Goal: Task Accomplishment & Management: Manage account settings

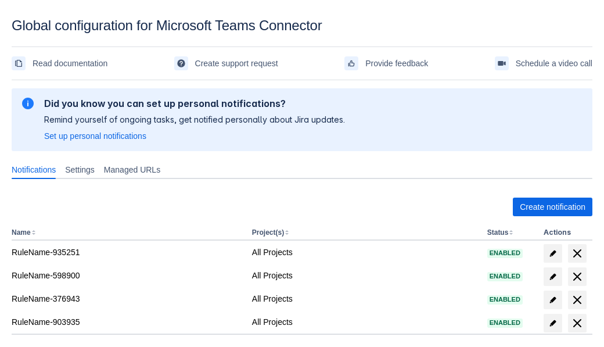
click at [552, 207] on span "Create notification" at bounding box center [553, 206] width 66 height 19
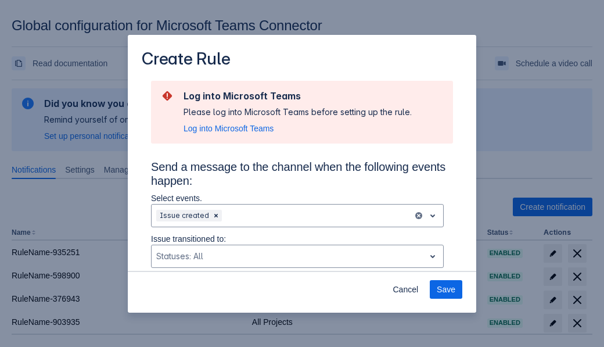
scroll to position [783, 0]
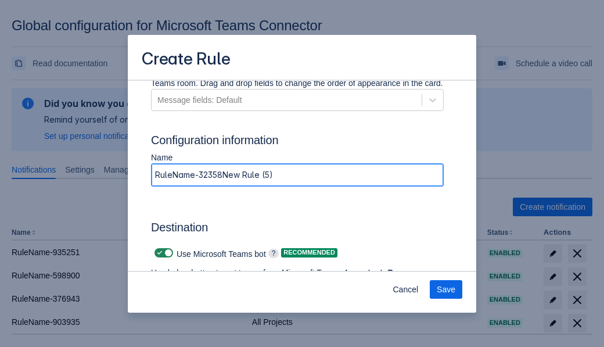
type input "RuleName-323587New Rule (5)"
click at [215, 297] on span "Authenticate in Microsoft Teams" at bounding box center [215, 306] width 115 height 19
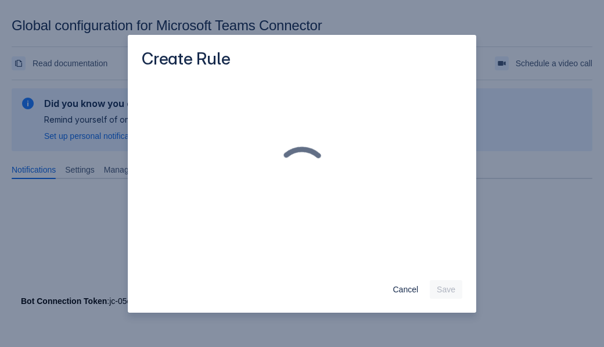
scroll to position [0, 0]
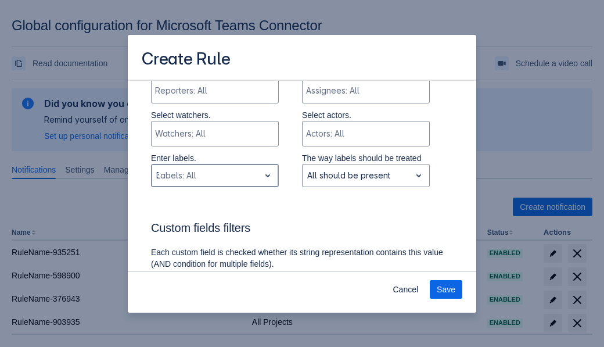
type input "323587_label"
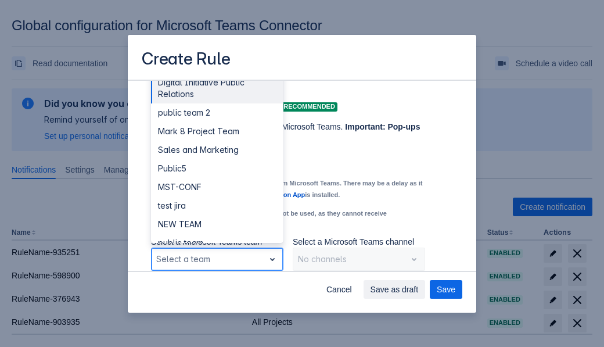
click at [217, 289] on div "Public4" at bounding box center [217, 298] width 132 height 19
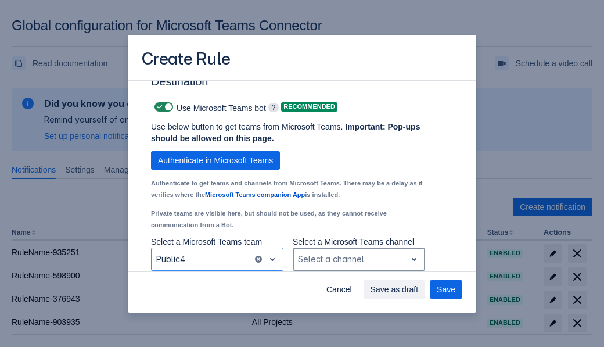
click at [358, 259] on div "Scrollable content" at bounding box center [349, 259] width 103 height 14
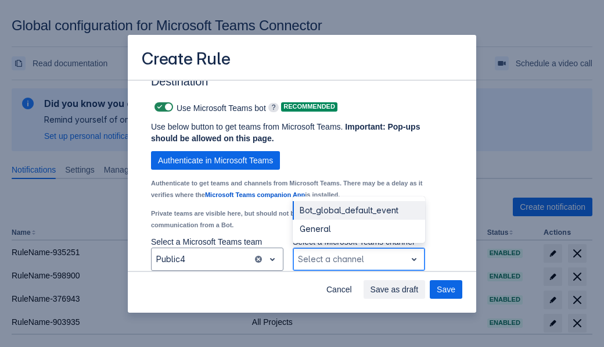
click at [358, 210] on div "Bot_global_default_event" at bounding box center [359, 210] width 132 height 19
click at [419, 289] on span "Save as draft" at bounding box center [394, 289] width 48 height 19
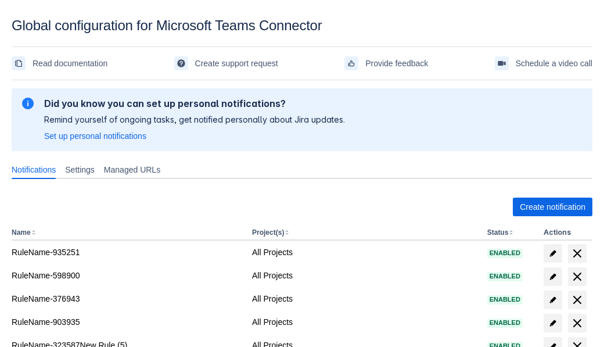
click at [576, 339] on span "delete" at bounding box center [577, 346] width 14 height 14
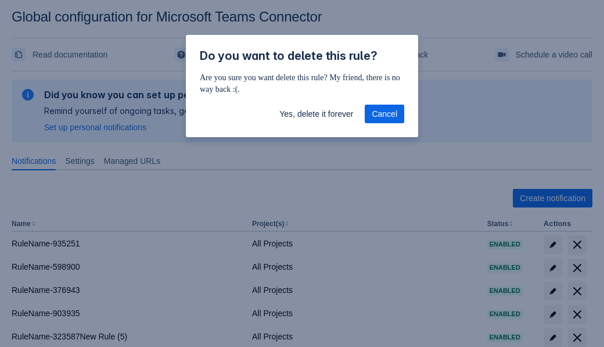
click at [316, 114] on span "Yes, delete it forever" at bounding box center [316, 113] width 74 height 19
